Goal: Task Accomplishment & Management: Manage account settings

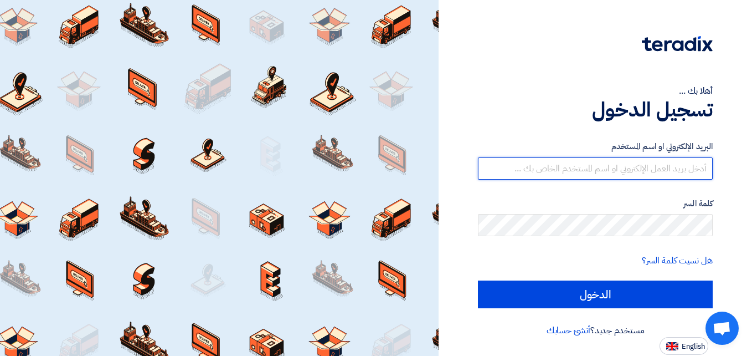
click at [630, 170] on input "text" at bounding box center [595, 168] width 235 height 22
type input "[EMAIL_ADDRESS][DOMAIN_NAME]"
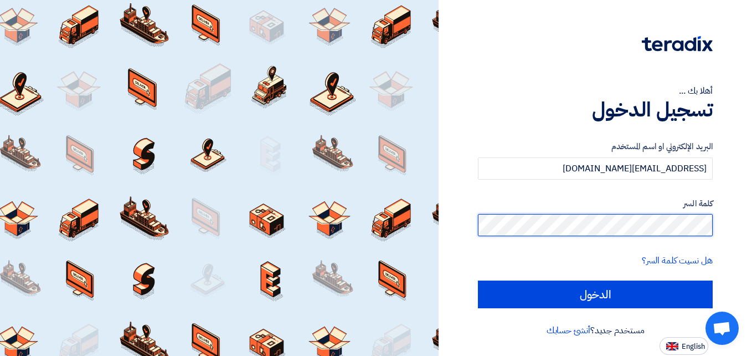
click at [478, 280] on input "الدخول" at bounding box center [595, 294] width 235 height 28
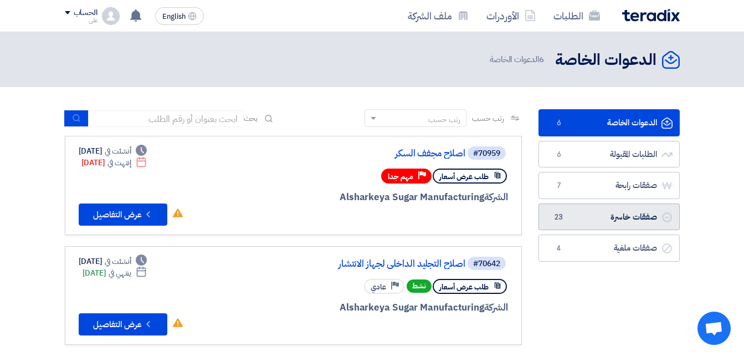
click at [612, 215] on link "صفقات خاسرة صفقات خاسرة 23" at bounding box center [608, 216] width 141 height 27
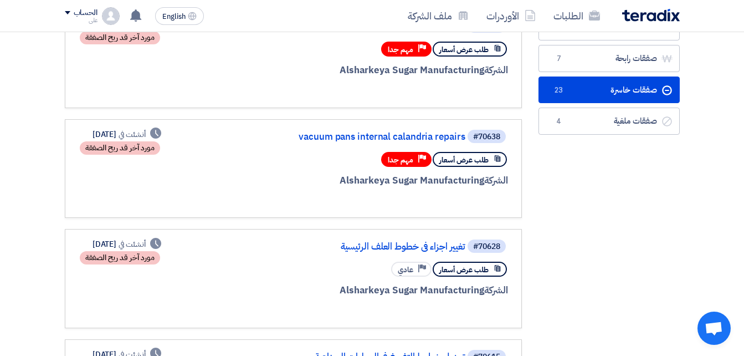
scroll to position [132, 0]
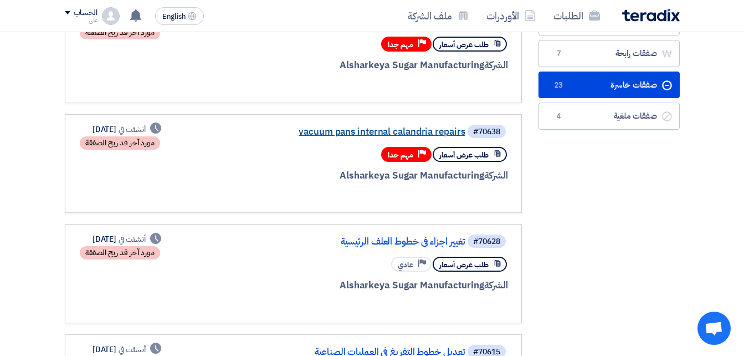
click at [388, 132] on link "vacuum pans internal calandria repairs" at bounding box center [355, 132] width 222 height 10
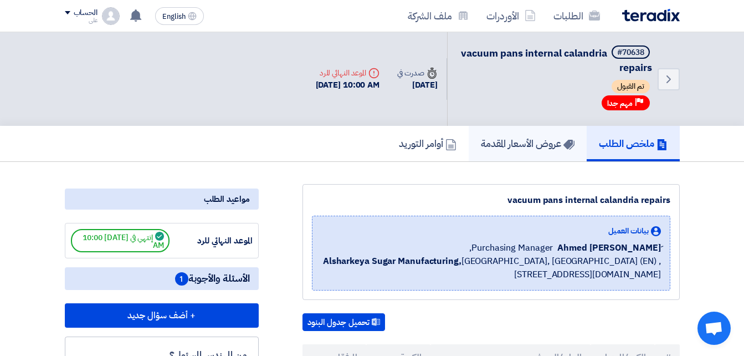
click at [510, 144] on h5 "عروض الأسعار المقدمة" at bounding box center [528, 143] width 94 height 13
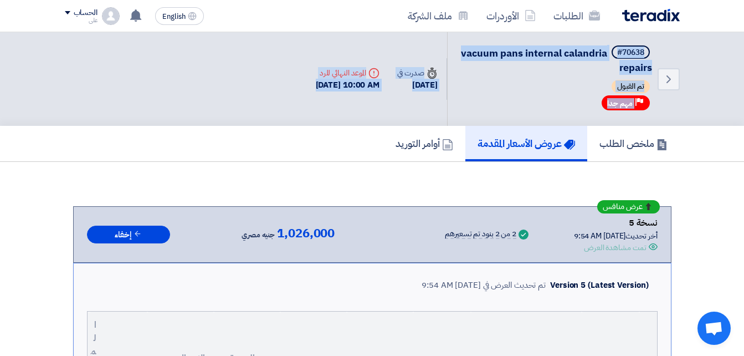
drag, startPoint x: 743, startPoint y: 47, endPoint x: 747, endPoint y: 140, distance: 93.1
drag, startPoint x: 747, startPoint y: 140, endPoint x: 716, endPoint y: 157, distance: 35.4
click at [716, 157] on div "ملخص الطلب عروض الأسعار المقدمة أوامر التوريد" at bounding box center [372, 144] width 744 height 36
